Goal: Task Accomplishment & Management: Manage account settings

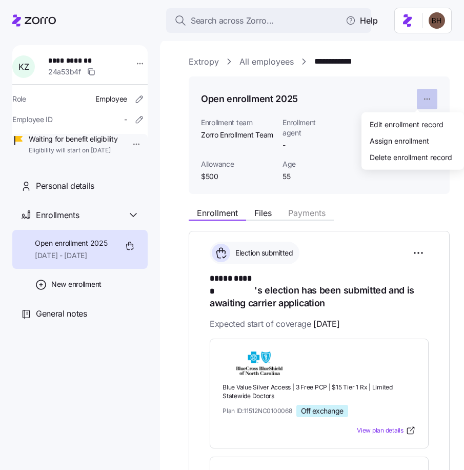
click at [423, 101] on html "**********" at bounding box center [232, 232] width 464 height 464
click at [411, 143] on div "Assign enrollment" at bounding box center [399, 140] width 59 height 11
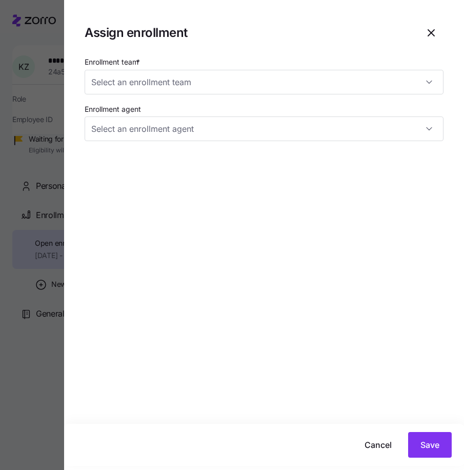
type input "Zorro Enrollment Team"
click at [209, 85] on input "Zorro Enrollment Team" at bounding box center [264, 82] width 359 height 25
click at [426, 85] on div "Zorro Enrollment Team" at bounding box center [264, 82] width 359 height 25
click at [429, 84] on div "Zorro Enrollment Team" at bounding box center [264, 82] width 359 height 25
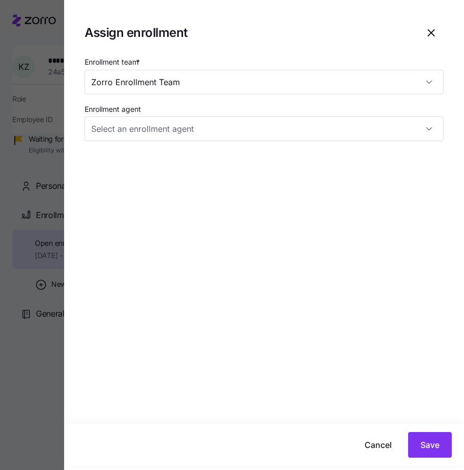
click at [430, 31] on icon "button" at bounding box center [431, 33] width 12 height 12
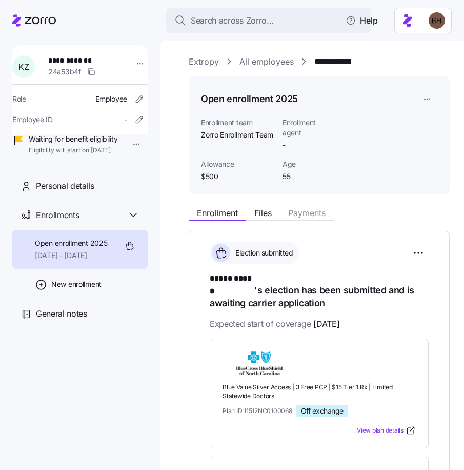
click at [194, 63] on link "Extropy" at bounding box center [204, 61] width 30 height 13
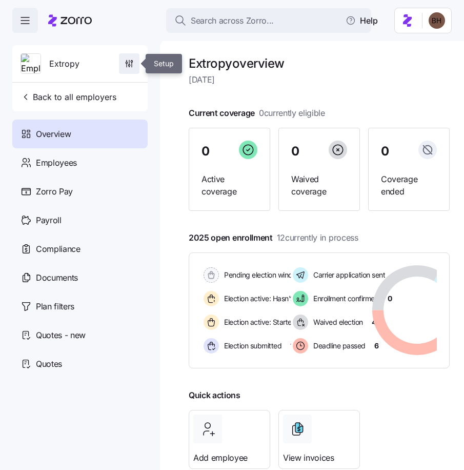
click at [132, 61] on icon "button" at bounding box center [132, 62] width 2 height 2
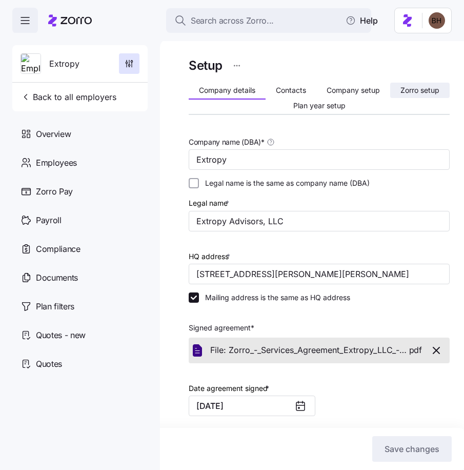
click at [400, 89] on span "Zorro setup" at bounding box center [419, 90] width 39 height 7
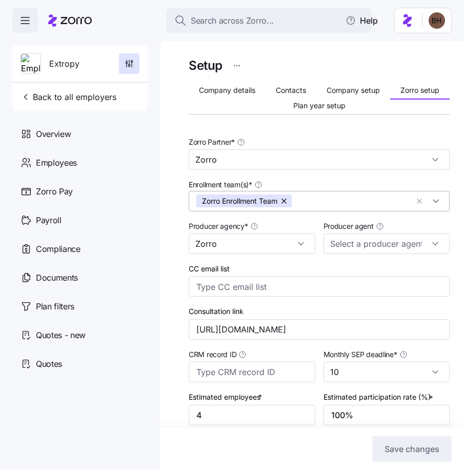
click at [430, 202] on div "Zorro Enrollment Team" at bounding box center [319, 201] width 261 height 21
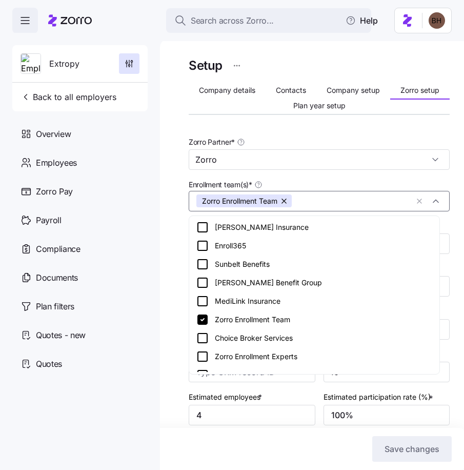
click at [261, 355] on div "Zorro Enrollment Experts" at bounding box center [314, 356] width 236 height 12
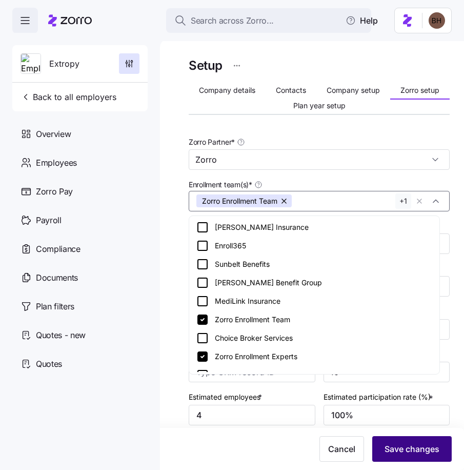
click at [410, 451] on span "Save changes" at bounding box center [412, 449] width 55 height 12
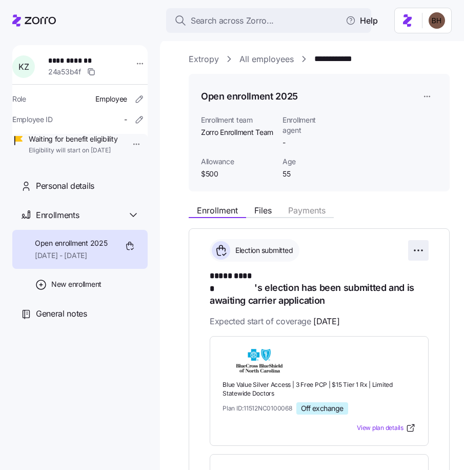
scroll to position [5, 0]
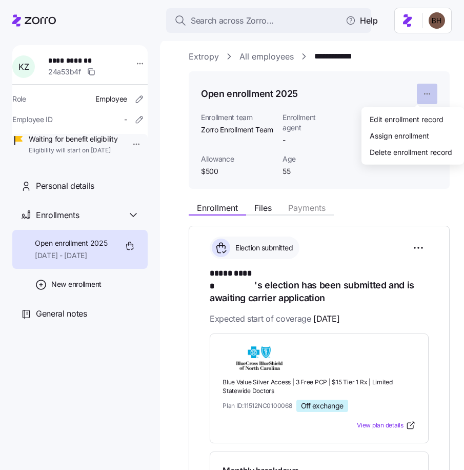
click at [418, 96] on html "**********" at bounding box center [232, 232] width 464 height 464
click at [402, 133] on div "Assign enrollment" at bounding box center [399, 135] width 59 height 11
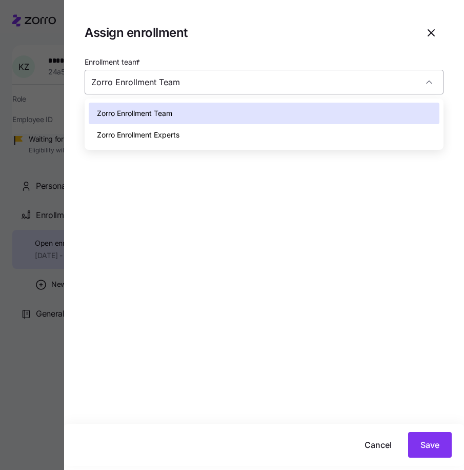
click at [264, 82] on input "Zorro Enrollment Team" at bounding box center [264, 82] width 359 height 25
click at [207, 134] on div "Zorro Enrollment Experts" at bounding box center [264, 135] width 351 height 22
type input "Zorro Enrollment Experts"
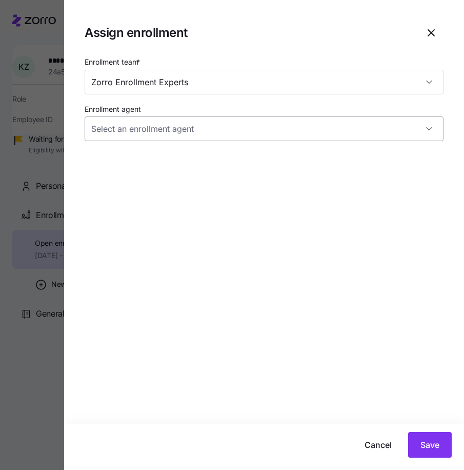
click at [281, 133] on input "Enrollment agent" at bounding box center [264, 128] width 359 height 25
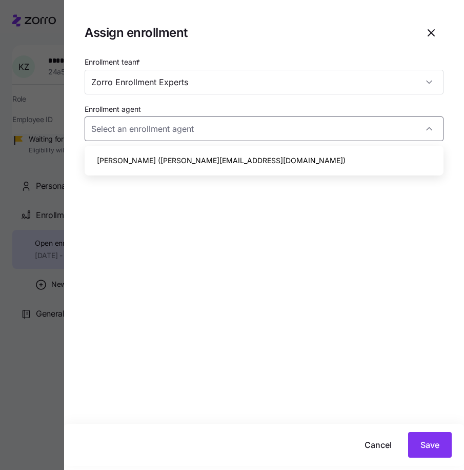
click at [257, 156] on div "[PERSON_NAME] ([PERSON_NAME][EMAIL_ADDRESS][DOMAIN_NAME])" at bounding box center [264, 161] width 351 height 22
type input "[PERSON_NAME] ([PERSON_NAME][EMAIL_ADDRESS][DOMAIN_NAME])"
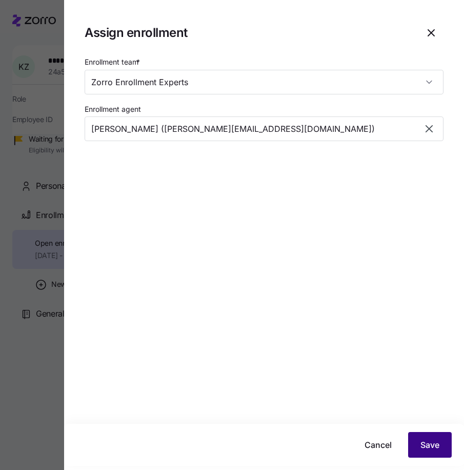
click at [431, 441] on span "Save" at bounding box center [429, 444] width 19 height 12
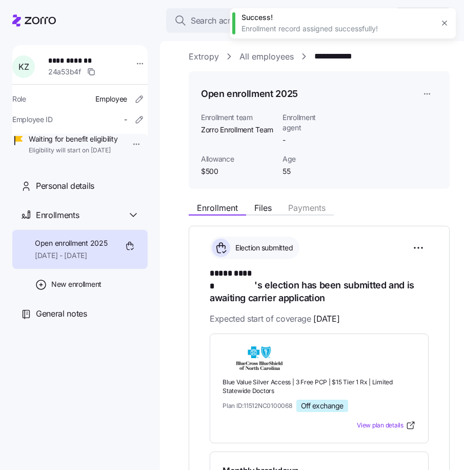
click at [180, 332] on div "**********" at bounding box center [312, 254] width 304 height 431
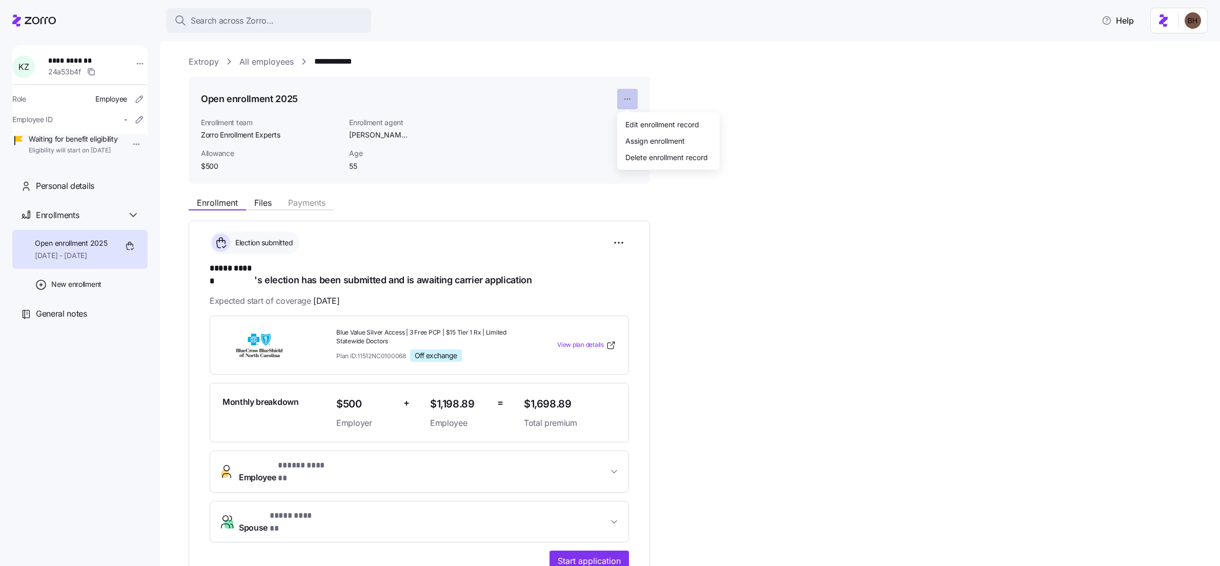
click at [629, 100] on html "**********" at bounding box center [610, 279] width 1220 height 559
click at [665, 141] on div "Assign enrollment" at bounding box center [655, 140] width 59 height 11
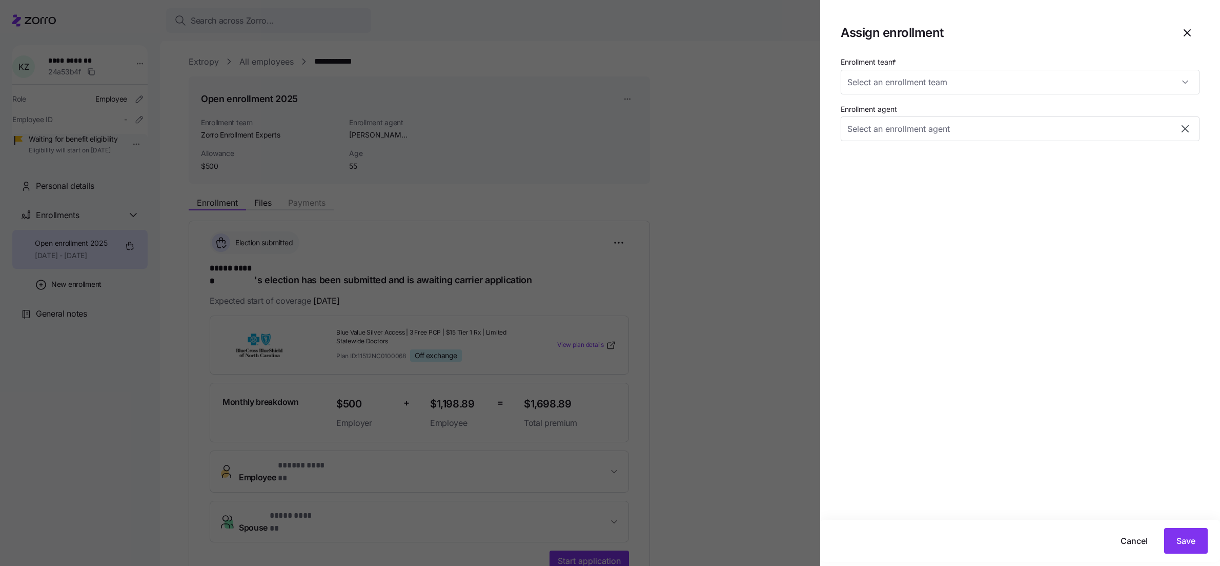
type input "[PERSON_NAME] ([PERSON_NAME][EMAIL_ADDRESS][DOMAIN_NAME])"
type input "Zorro Enrollment Experts"
click at [991, 68] on div "Enrollment team * Zorro Enrollment Experts" at bounding box center [1020, 74] width 359 height 39
click at [1081, 73] on input "Zorro Enrollment Experts" at bounding box center [1020, 82] width 359 height 25
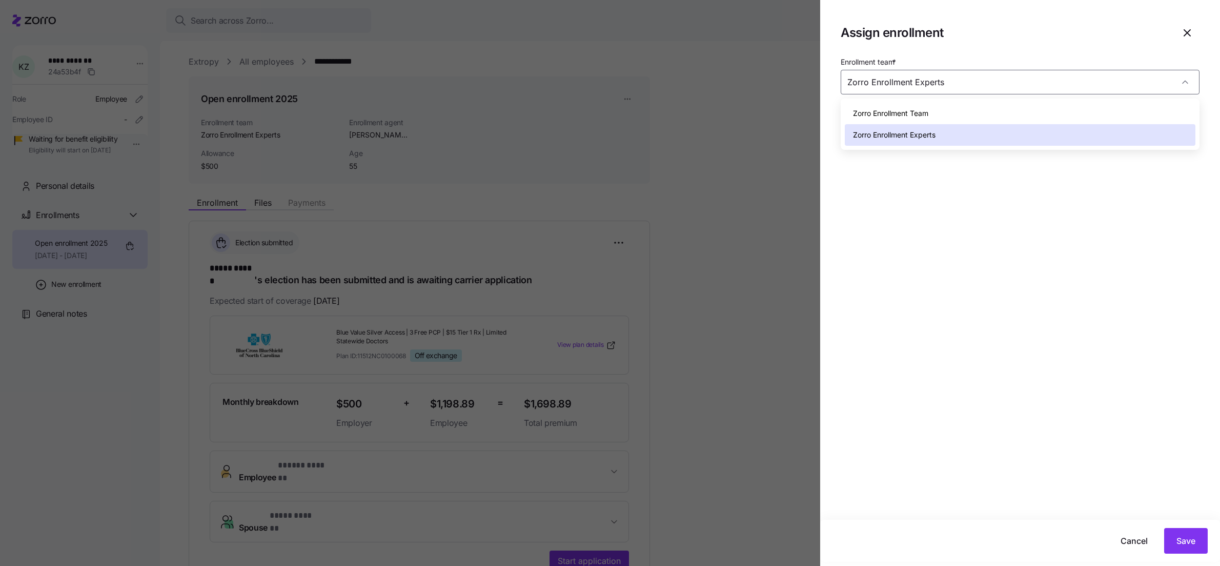
click at [926, 138] on span "Zorro Enrollment Experts" at bounding box center [894, 134] width 83 height 11
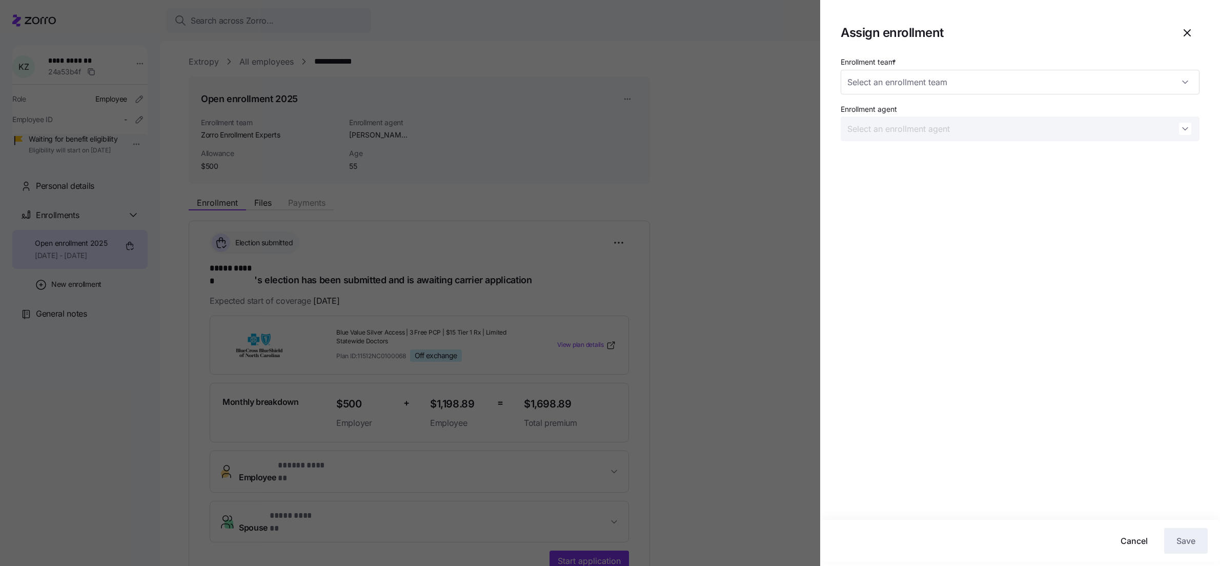
click at [1188, 27] on icon "button" at bounding box center [1187, 33] width 12 height 12
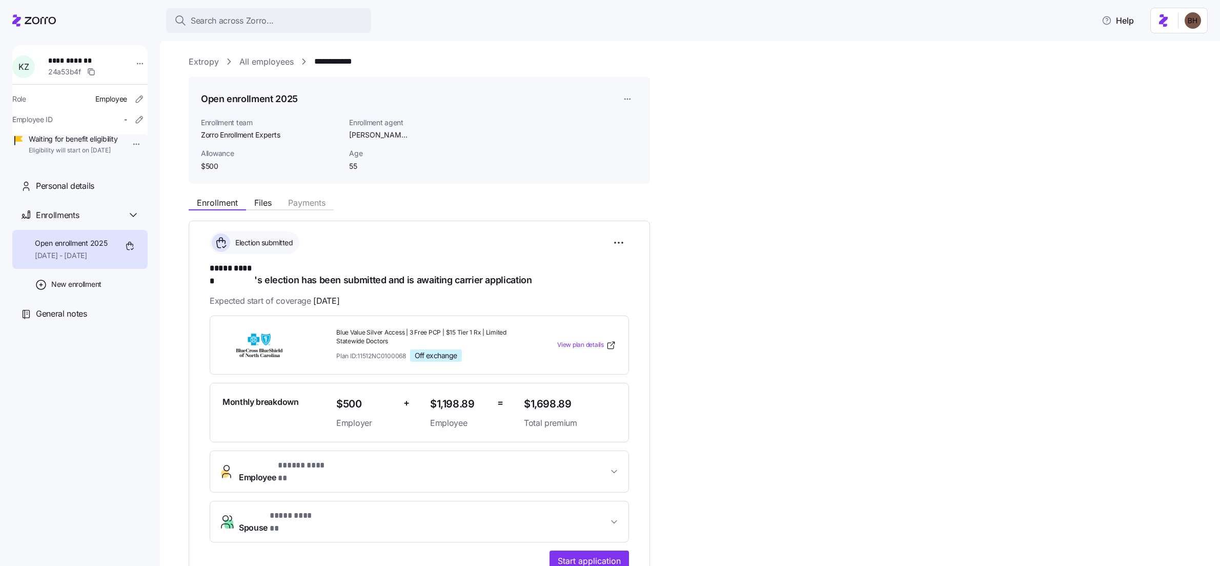
click at [201, 60] on link "Extropy" at bounding box center [204, 61] width 30 height 13
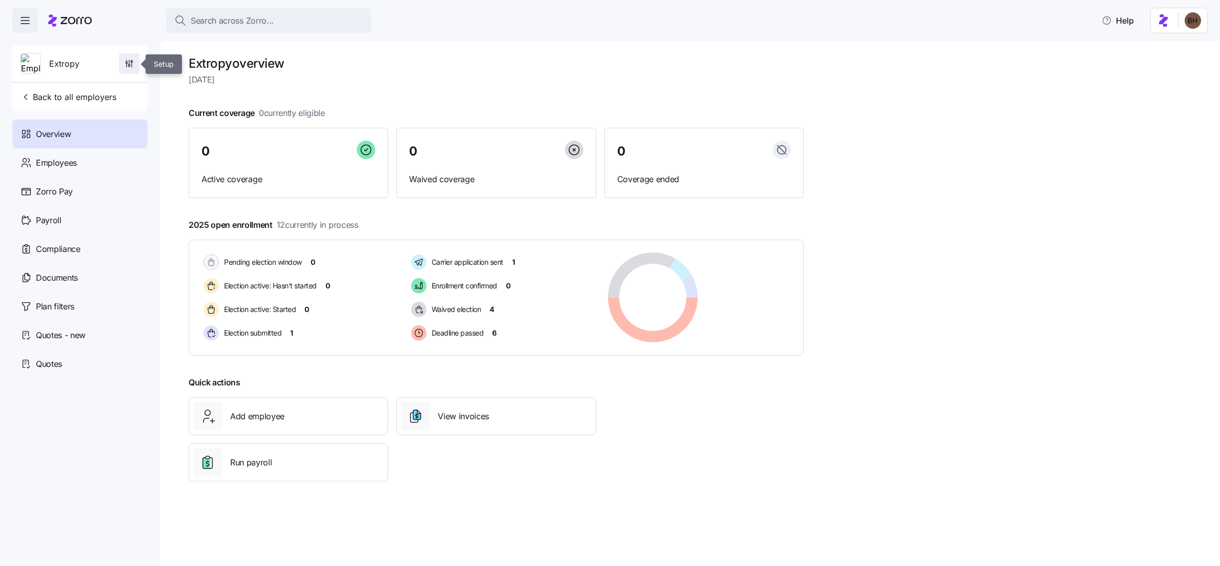
click at [130, 60] on icon "button" at bounding box center [129, 63] width 10 height 10
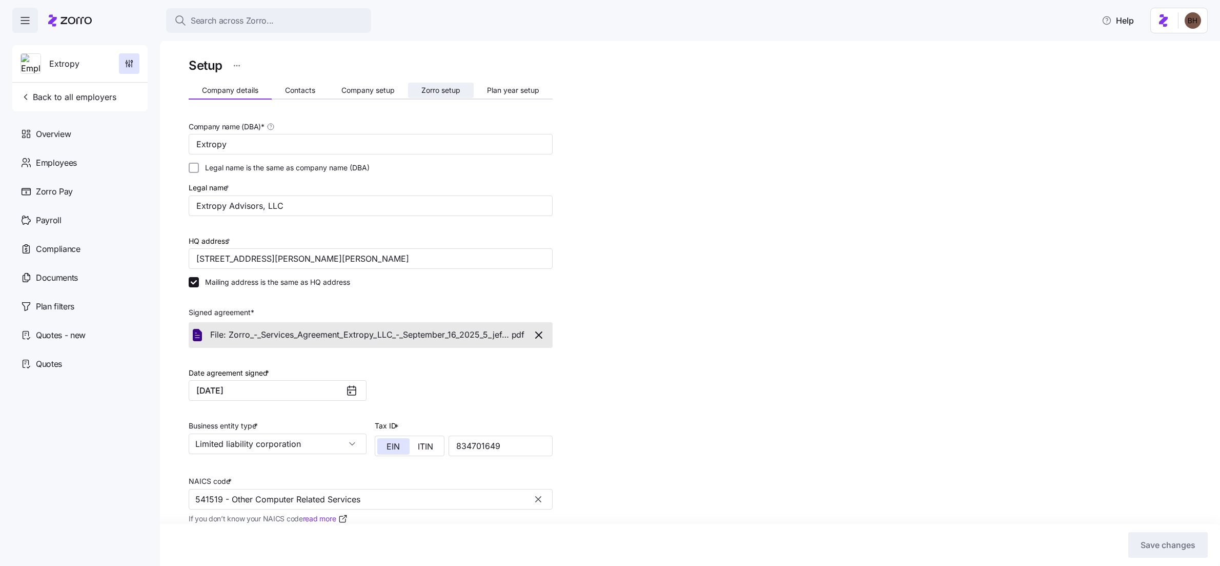
click at [436, 96] on button "Zorro setup" at bounding box center [441, 90] width 66 height 15
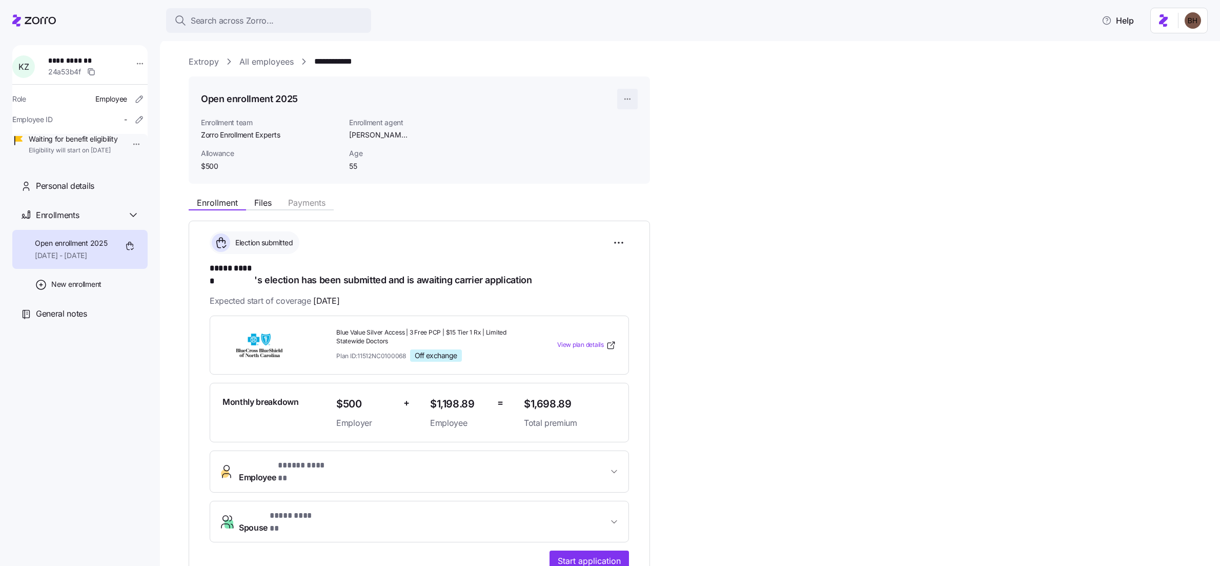
click at [630, 99] on html "**********" at bounding box center [610, 279] width 1220 height 559
click at [667, 142] on div "Assign enrollment" at bounding box center [655, 140] width 59 height 11
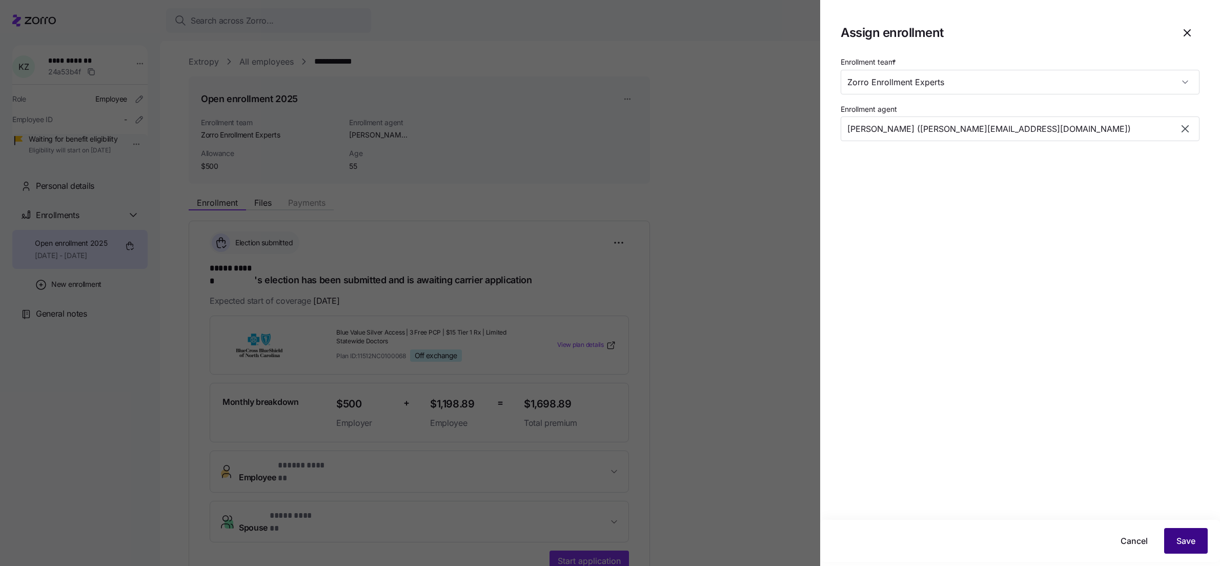
click at [1197, 539] on button "Save" at bounding box center [1186, 541] width 44 height 26
